Goal: Information Seeking & Learning: Learn about a topic

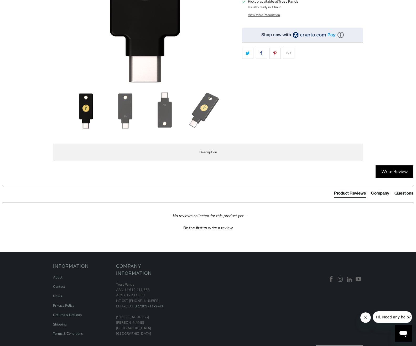
scroll to position [150, 0]
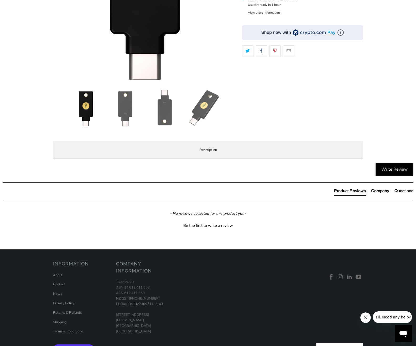
click at [0, 0] on p "The Security Key C NFC by [PERSON_NAME] is FIDO and FIDO2 certified. It works w…" at bounding box center [0, 0] width 0 height 0
drag, startPoint x: 252, startPoint y: 260, endPoint x: 82, endPoint y: 260, distance: 170.3
click at [0, 0] on p "The Security Key C NFC by [PERSON_NAME] is FIDO and FIDO2 certified. It works w…" at bounding box center [0, 0] width 0 height 0
drag, startPoint x: 211, startPoint y: 265, endPoint x: 75, endPoint y: 262, distance: 135.7
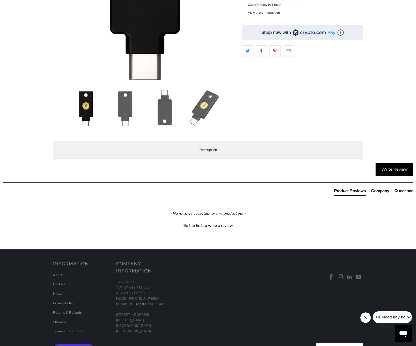
click at [0, 0] on p "The Security Key C NFC by [PERSON_NAME] is FIDO and FIDO2 certified. It works w…" at bounding box center [0, 0] width 0 height 0
drag, startPoint x: 191, startPoint y: 248, endPoint x: 168, endPoint y: 261, distance: 25.9
click at [0, 0] on li "Use the same asymmetric cryptography and strong security used by individuals at…" at bounding box center [0, 0] width 0 height 0
drag, startPoint x: 89, startPoint y: 291, endPoint x: 94, endPoint y: 291, distance: 5.2
click at [0, 0] on p "Security Key Series has been updated to black in [DATE] with the same features …" at bounding box center [0, 0] width 0 height 0
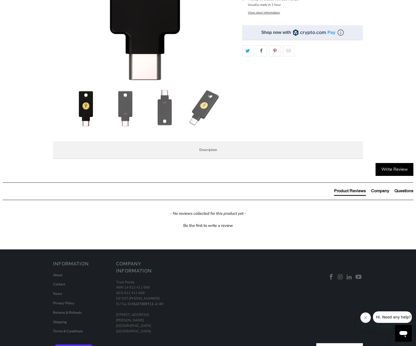
drag, startPoint x: 106, startPoint y: 291, endPoint x: 114, endPoint y: 292, distance: 8.7
click at [0, 0] on p "Security Key Series has been updated to black in [DATE] with the same features …" at bounding box center [0, 0] width 0 height 0
drag, startPoint x: 118, startPoint y: 291, endPoint x: 124, endPoint y: 293, distance: 6.2
click at [0, 0] on p "Security Key Series has been updated to black in [DATE] with the same features …" at bounding box center [0, 0] width 0 height 0
drag, startPoint x: 68, startPoint y: 291, endPoint x: 77, endPoint y: 291, distance: 8.7
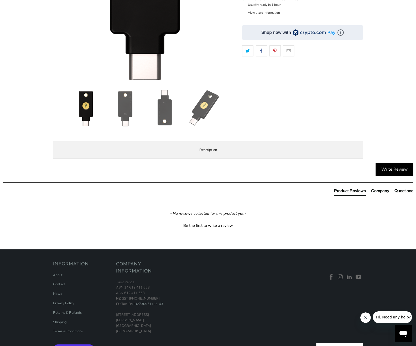
click at [0, 0] on p "Security Key Series has been updated to black in [DATE] with the same features …" at bounding box center [0, 0] width 0 height 0
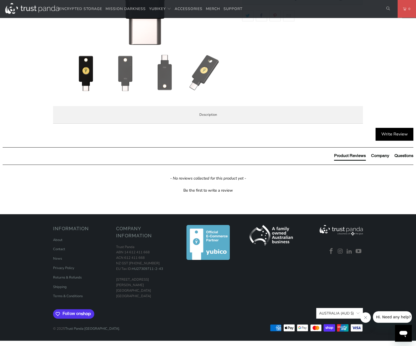
scroll to position [329, 0]
drag, startPoint x: 105, startPoint y: 133, endPoint x: 223, endPoint y: 135, distance: 118.4
click at [0, 0] on p "TAP-AND-GO - Just tap Security Key C NFC to NFC-enabled Android, Windows 10 and…" at bounding box center [0, 0] width 0 height 0
drag, startPoint x: 269, startPoint y: 132, endPoint x: 274, endPoint y: 133, distance: 5.4
click at [0, 0] on p "TAP-AND-GO - Just tap Security Key C NFC to NFC-enabled Android, Windows 10 and…" at bounding box center [0, 0] width 0 height 0
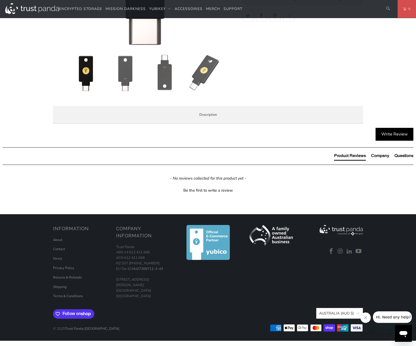
drag, startPoint x: 66, startPoint y: 138, endPoint x: 151, endPoint y: 155, distance: 86.8
click at [0, 0] on strong "DURABLE" at bounding box center [0, 0] width 0 height 0
drag, startPoint x: 119, startPoint y: 137, endPoint x: 130, endPoint y: 142, distance: 11.5
click at [0, 0] on p "TAP-AND-GO - Just tap Security Key C NFC to NFC-enabled Android, Windows 10 and…" at bounding box center [0, 0] width 0 height 0
drag, startPoint x: 69, startPoint y: 143, endPoint x: 100, endPoint y: 148, distance: 31.4
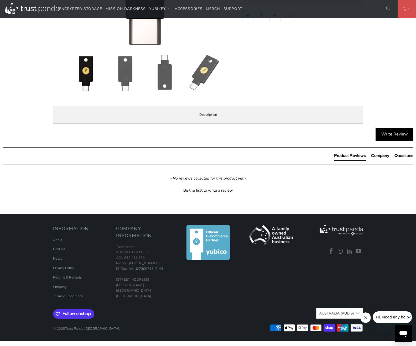
click at [0, 0] on strong "PORTABLE" at bounding box center [0, 0] width 0 height 0
drag, startPoint x: 93, startPoint y: 149, endPoint x: 104, endPoint y: 150, distance: 10.5
click at [0, 0] on p "TAP-AND-GO - Just tap Security Key C NFC to NFC-enabled Android, Windows 10 and…" at bounding box center [0, 0] width 0 height 0
drag, startPoint x: 89, startPoint y: 158, endPoint x: 93, endPoint y: 158, distance: 4.0
click at [0, 0] on p "TAP-AND-GO - Just tap Security Key C NFC to NFC-enabled Android, Windows 10 and…" at bounding box center [0, 0] width 0 height 0
